Goal: Task Accomplishment & Management: Complete application form

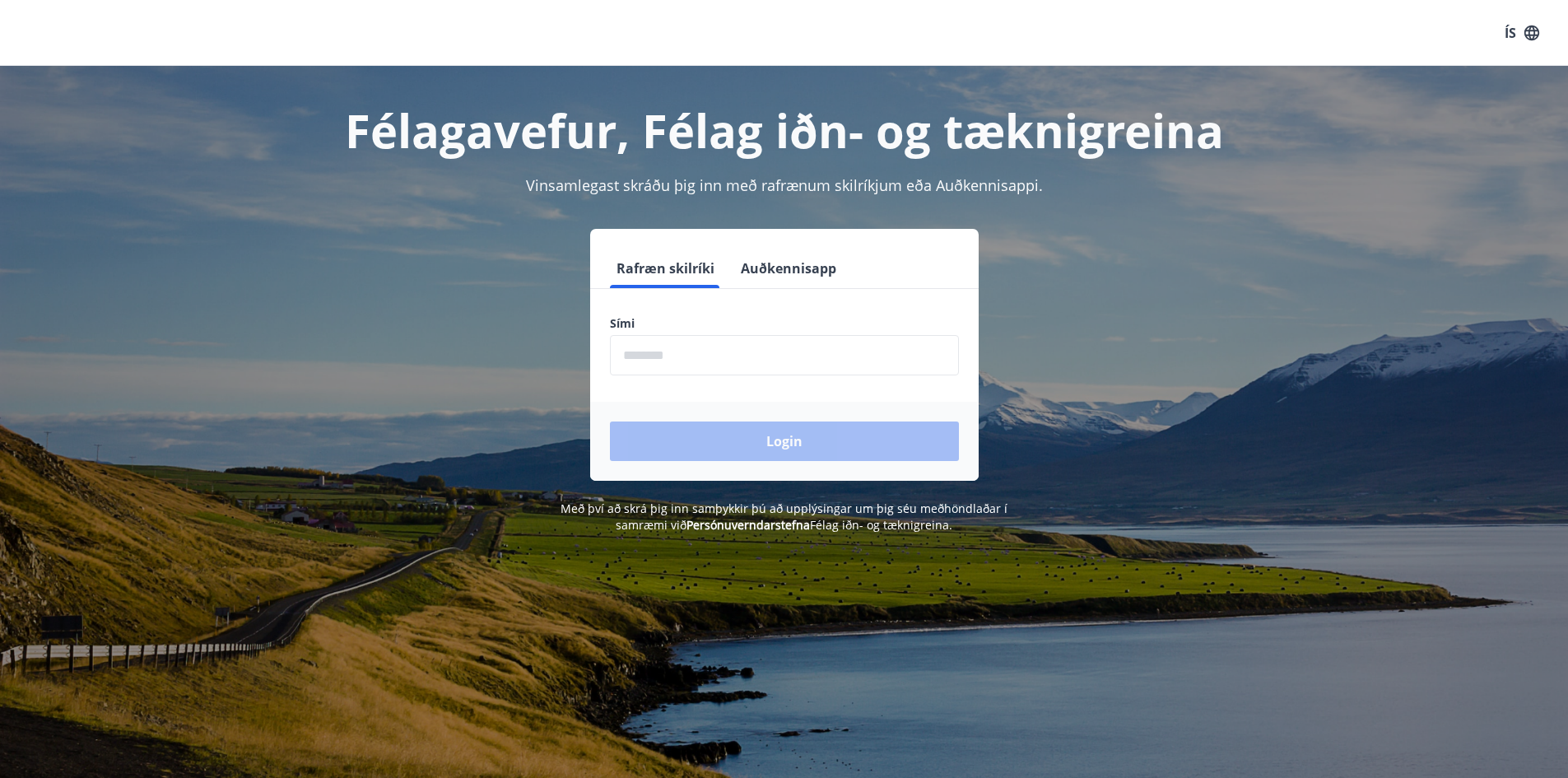
click at [670, 355] on input "phone" at bounding box center [784, 356] width 349 height 41
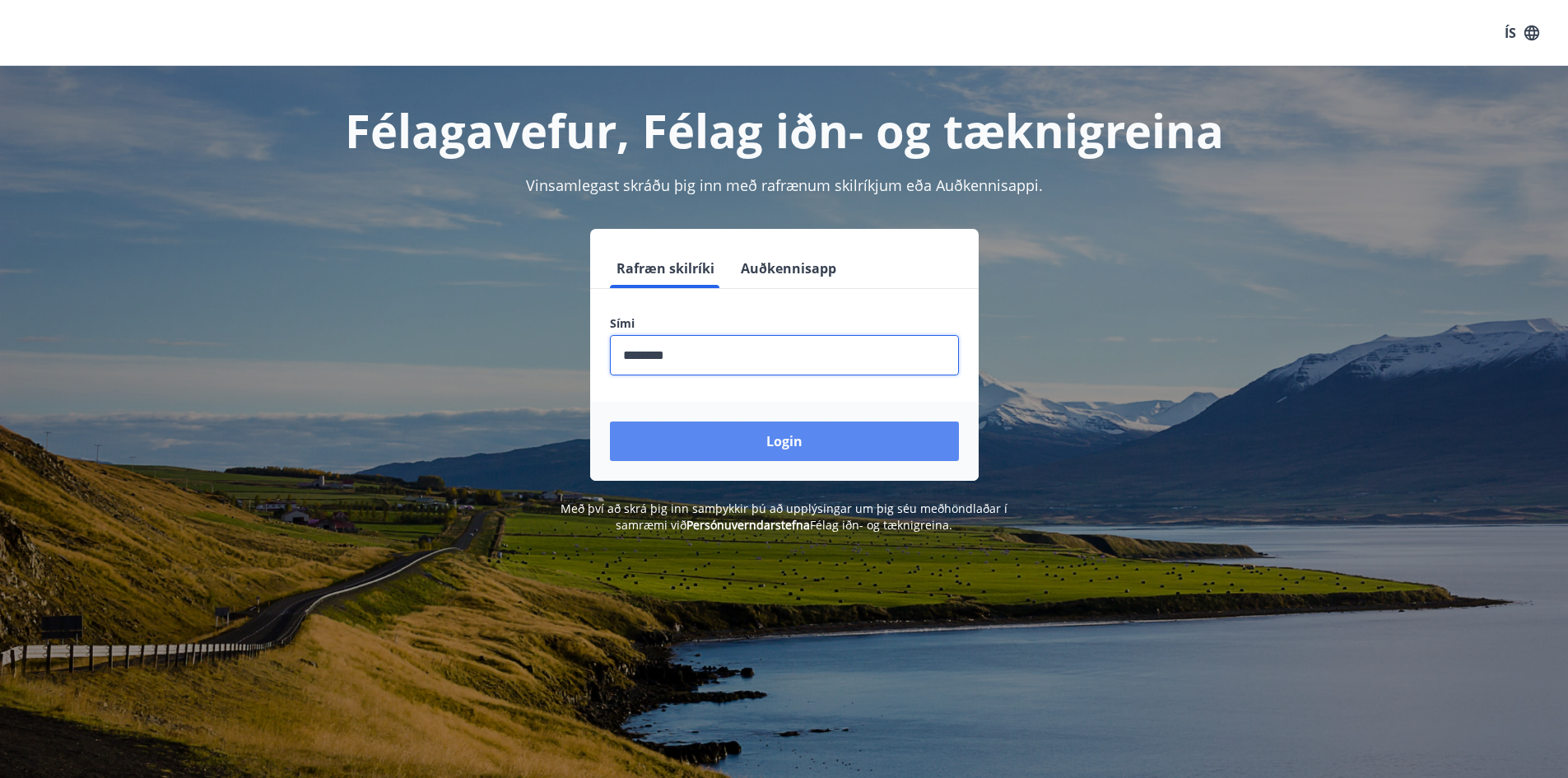
type input "********"
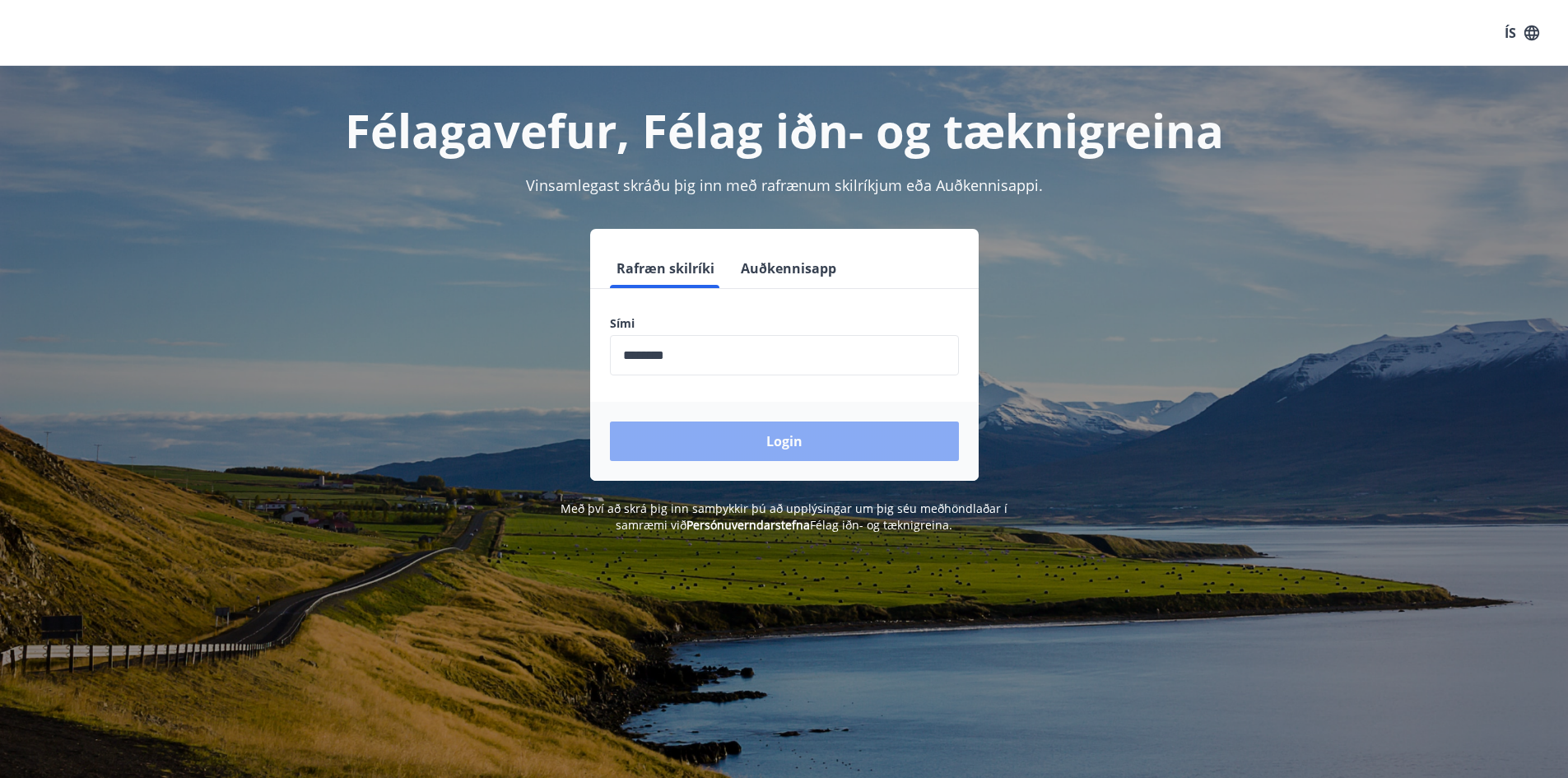
click at [768, 438] on button "Login" at bounding box center [784, 441] width 349 height 40
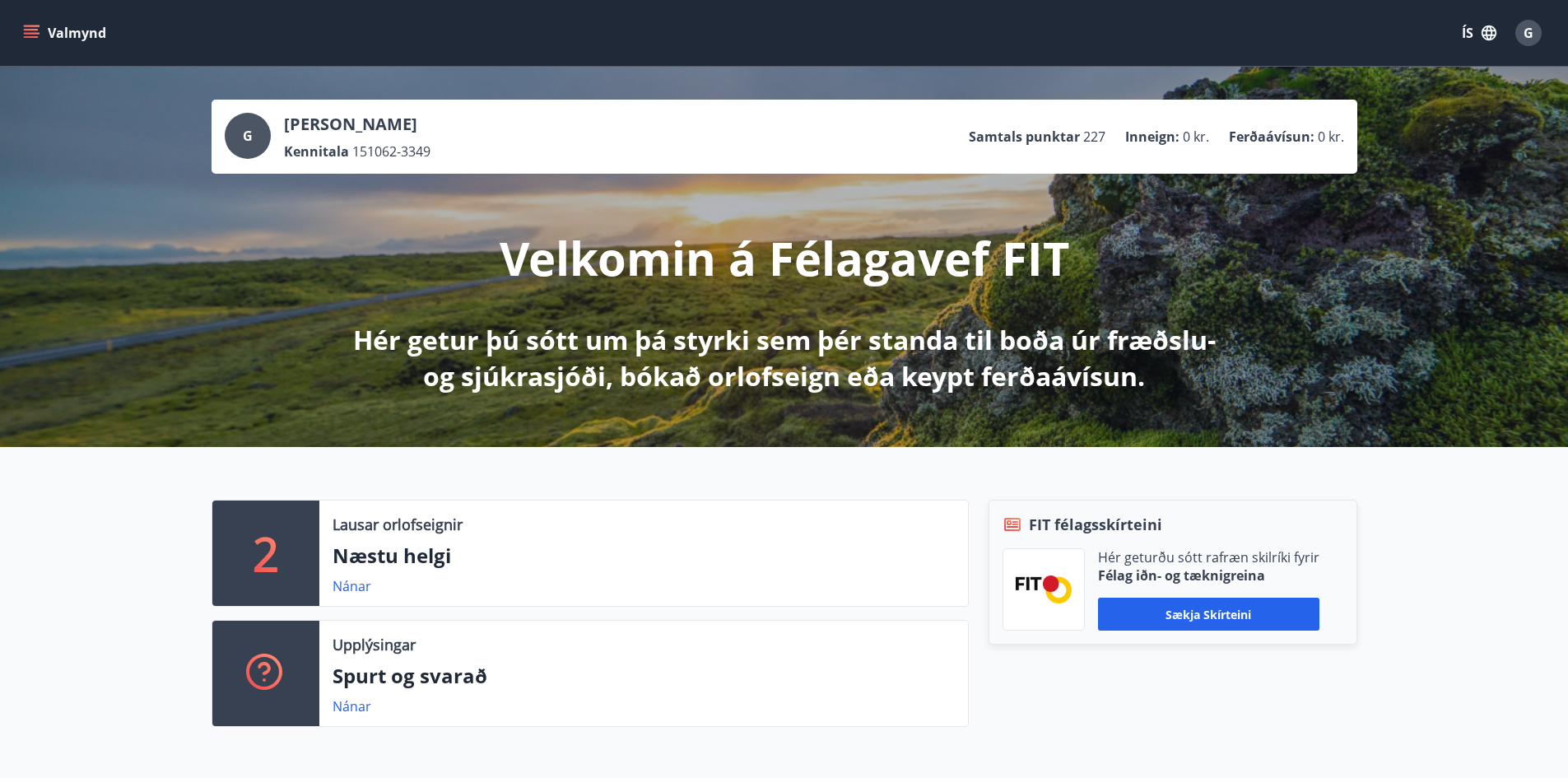
click at [35, 27] on icon "menu" at bounding box center [31, 32] width 16 height 16
